Goal: Information Seeking & Learning: Learn about a topic

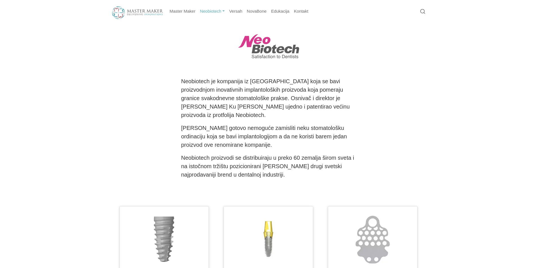
click at [213, 11] on link "Neobiotech" at bounding box center [211, 11] width 29 height 11
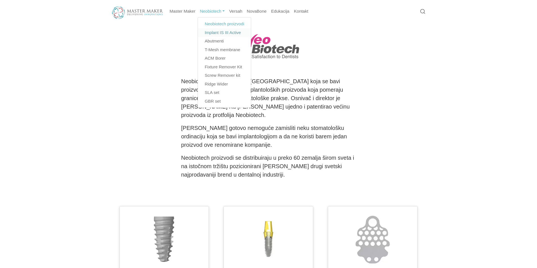
click at [228, 33] on link "Implant IS III Active" at bounding box center [224, 32] width 53 height 9
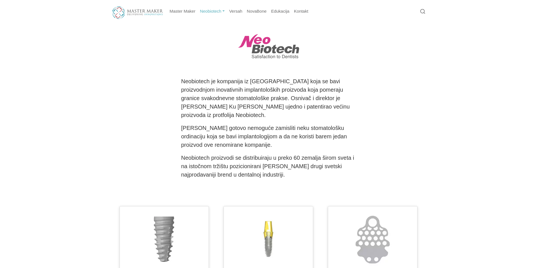
click at [221, 11] on link "Neobiotech" at bounding box center [211, 11] width 29 height 11
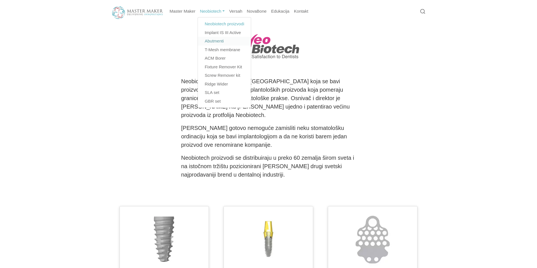
click at [215, 42] on link "Abutmenti" at bounding box center [224, 41] width 53 height 9
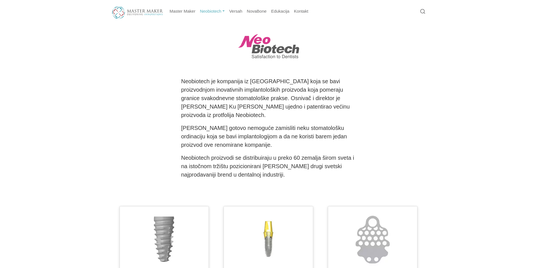
click at [218, 10] on link "Neobiotech" at bounding box center [211, 11] width 29 height 11
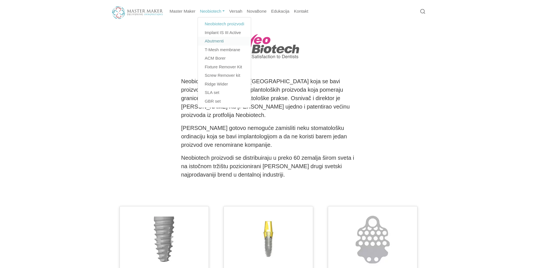
click at [216, 42] on link "Abutmenti" at bounding box center [224, 41] width 53 height 9
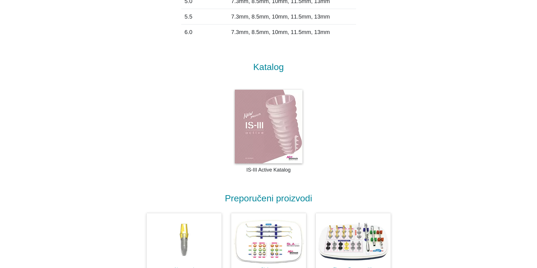
scroll to position [656, 0]
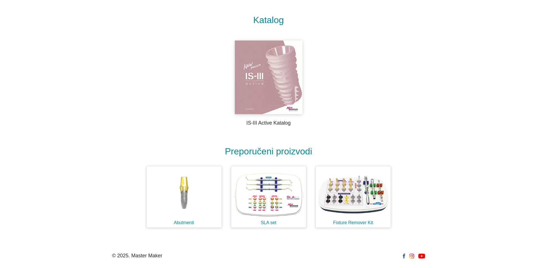
click at [271, 88] on img at bounding box center [269, 78] width 68 height 74
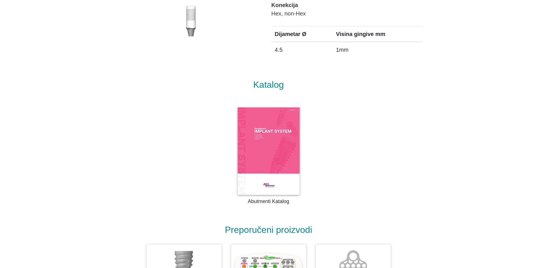
scroll to position [839, 0]
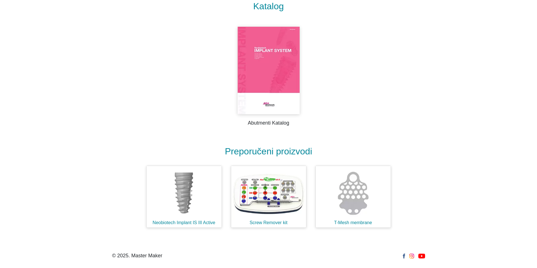
click at [276, 81] on img at bounding box center [268, 71] width 62 height 88
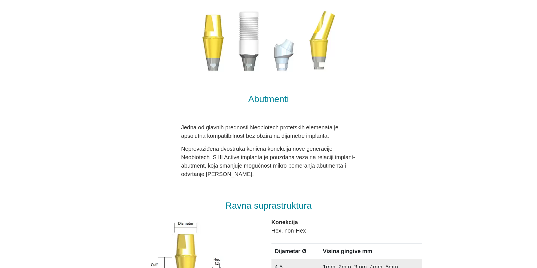
scroll to position [0, 0]
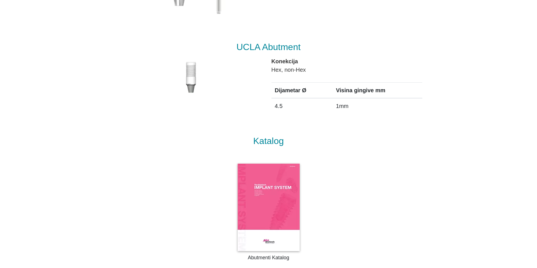
scroll to position [839, 0]
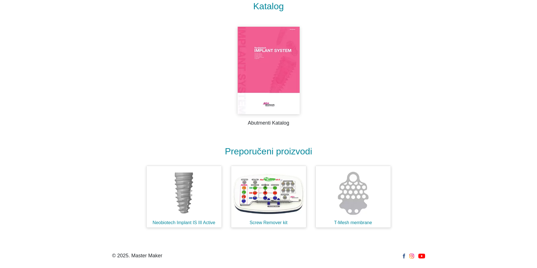
click at [271, 88] on img at bounding box center [268, 71] width 62 height 88
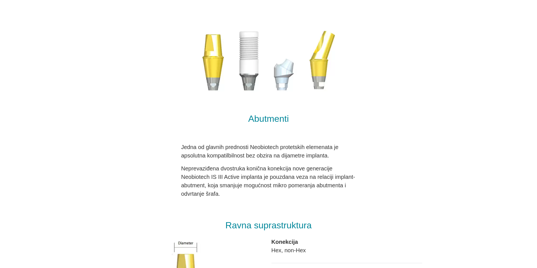
scroll to position [0, 0]
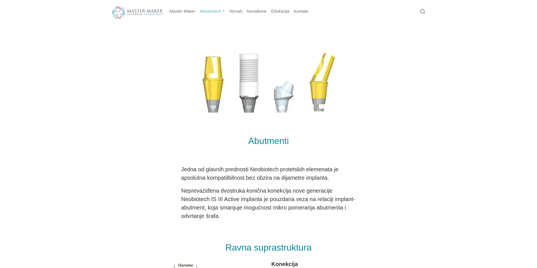
click at [217, 11] on link "Neobiotech" at bounding box center [211, 11] width 29 height 11
